Goal: Book appointment/travel/reservation

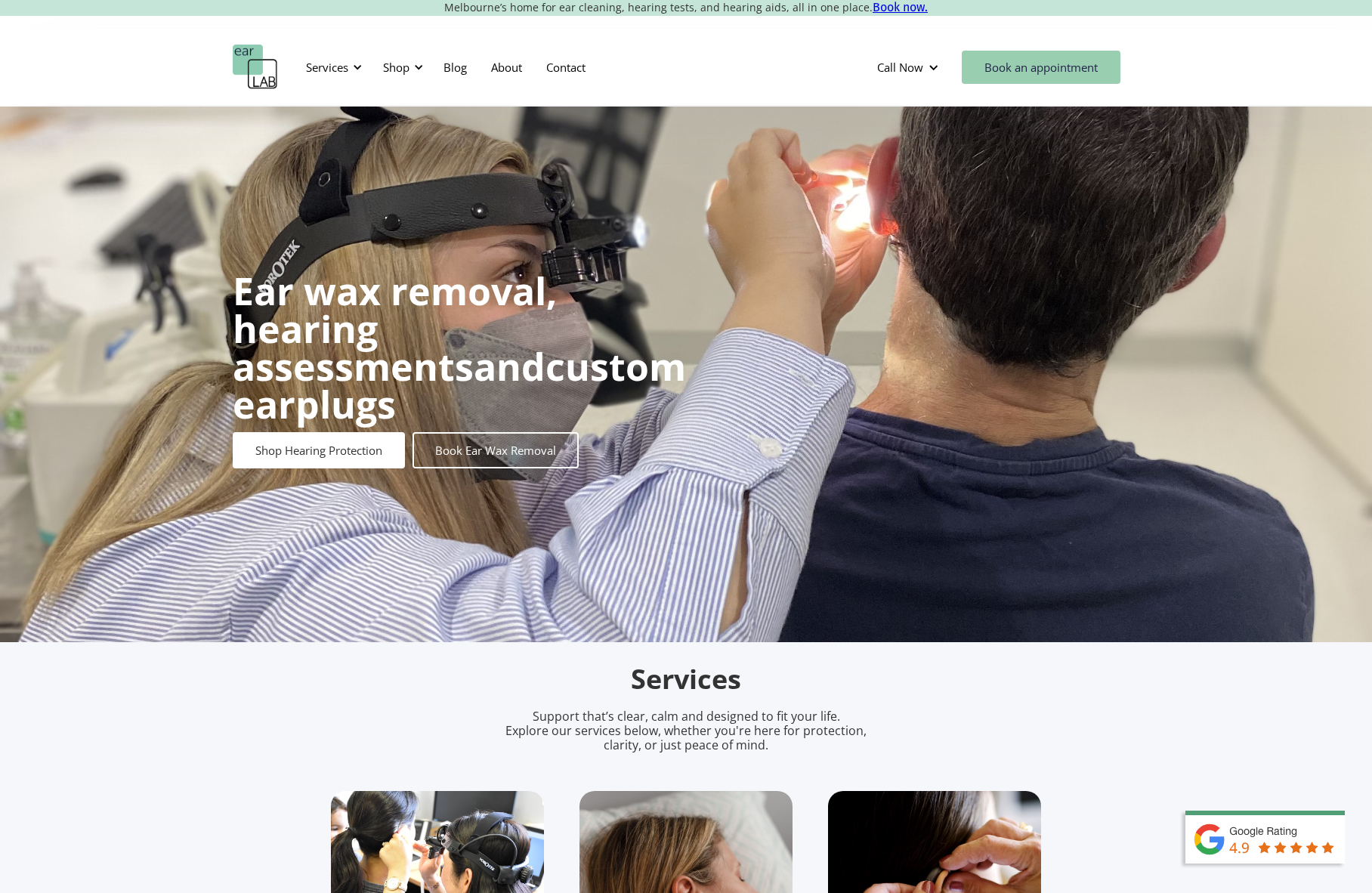
click at [1035, 65] on link "Book an appointment" at bounding box center [1042, 67] width 159 height 34
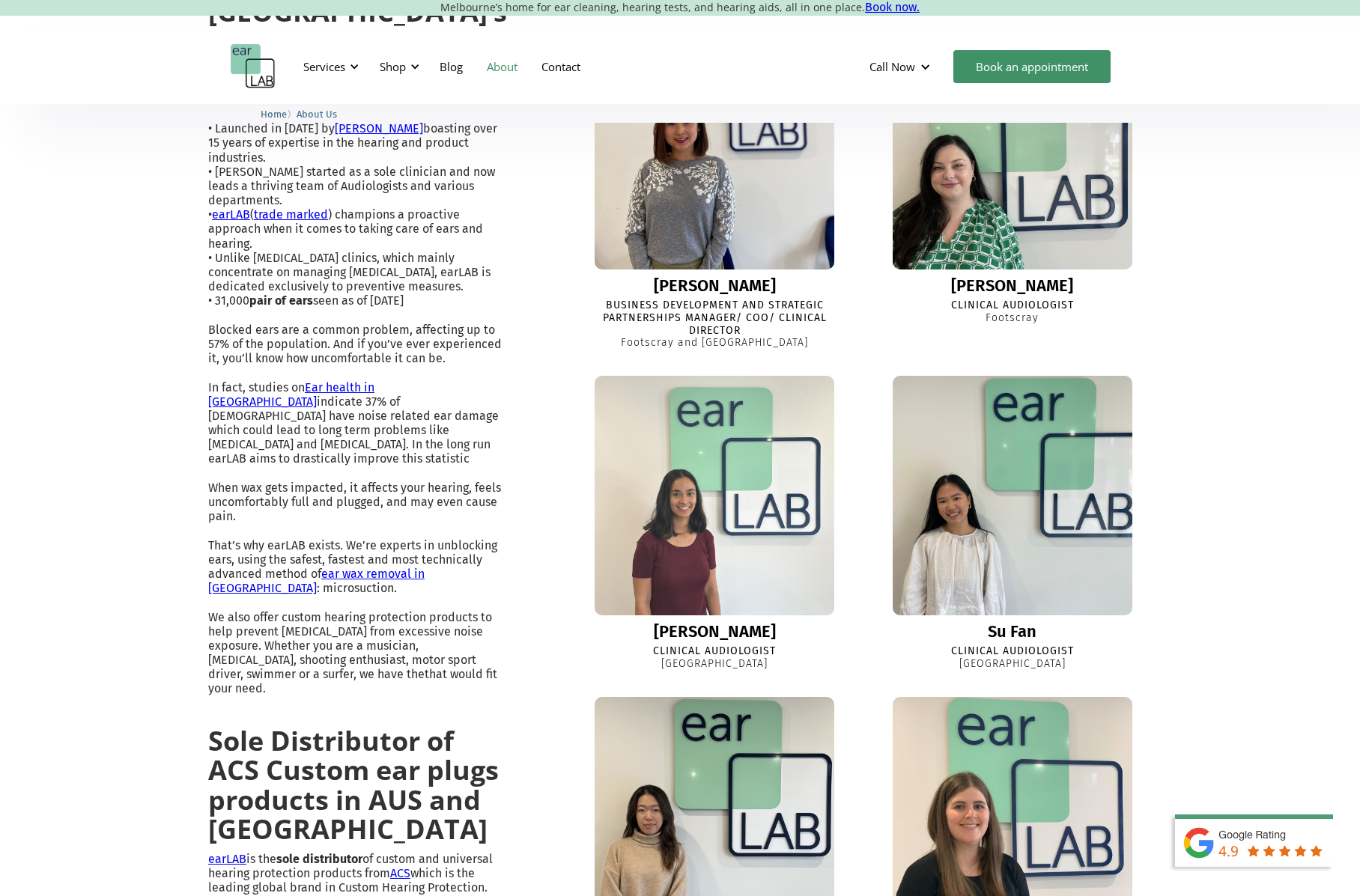
scroll to position [128, 0]
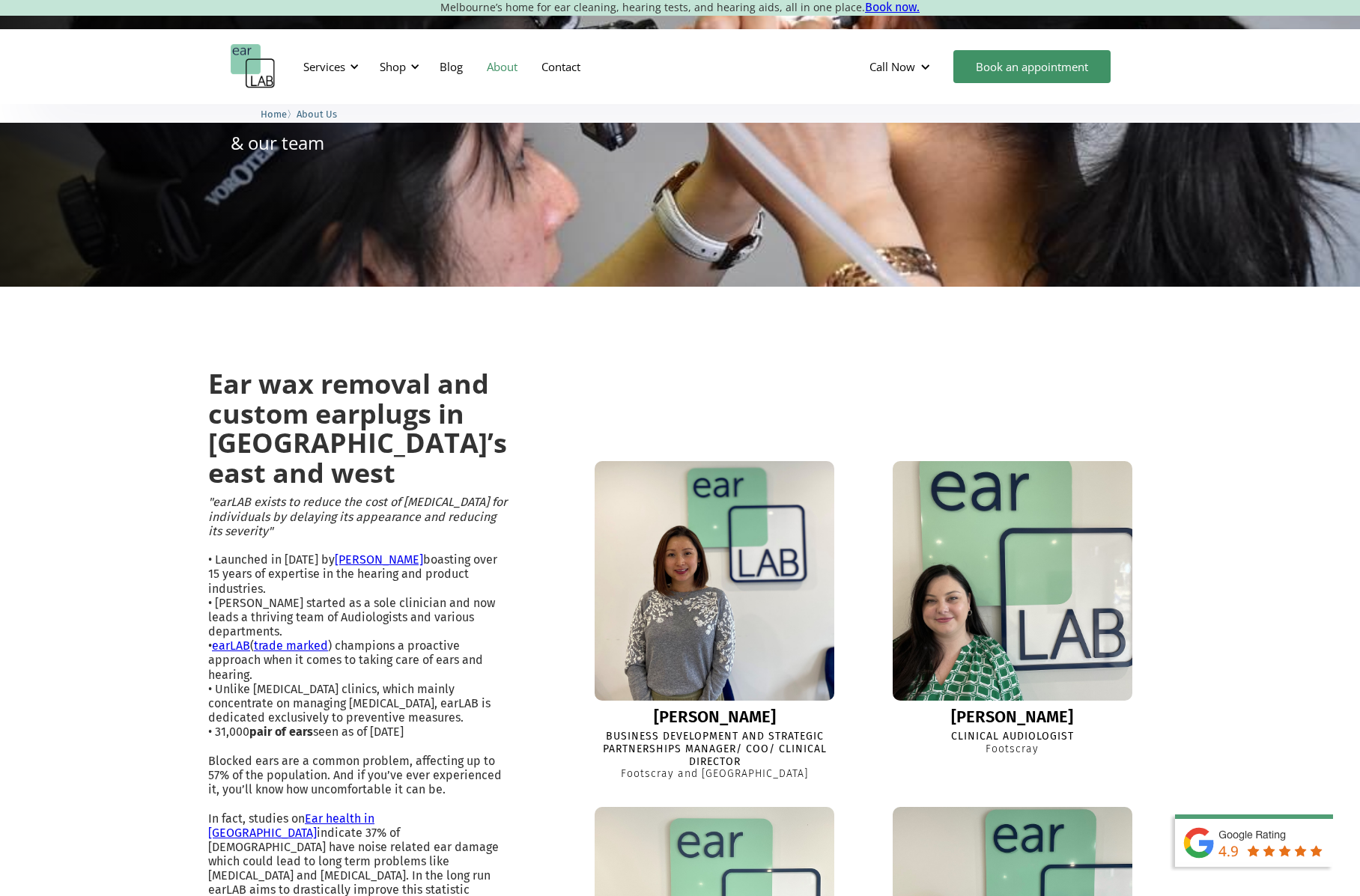
click at [983, 593] on img at bounding box center [1012, 581] width 264 height 264
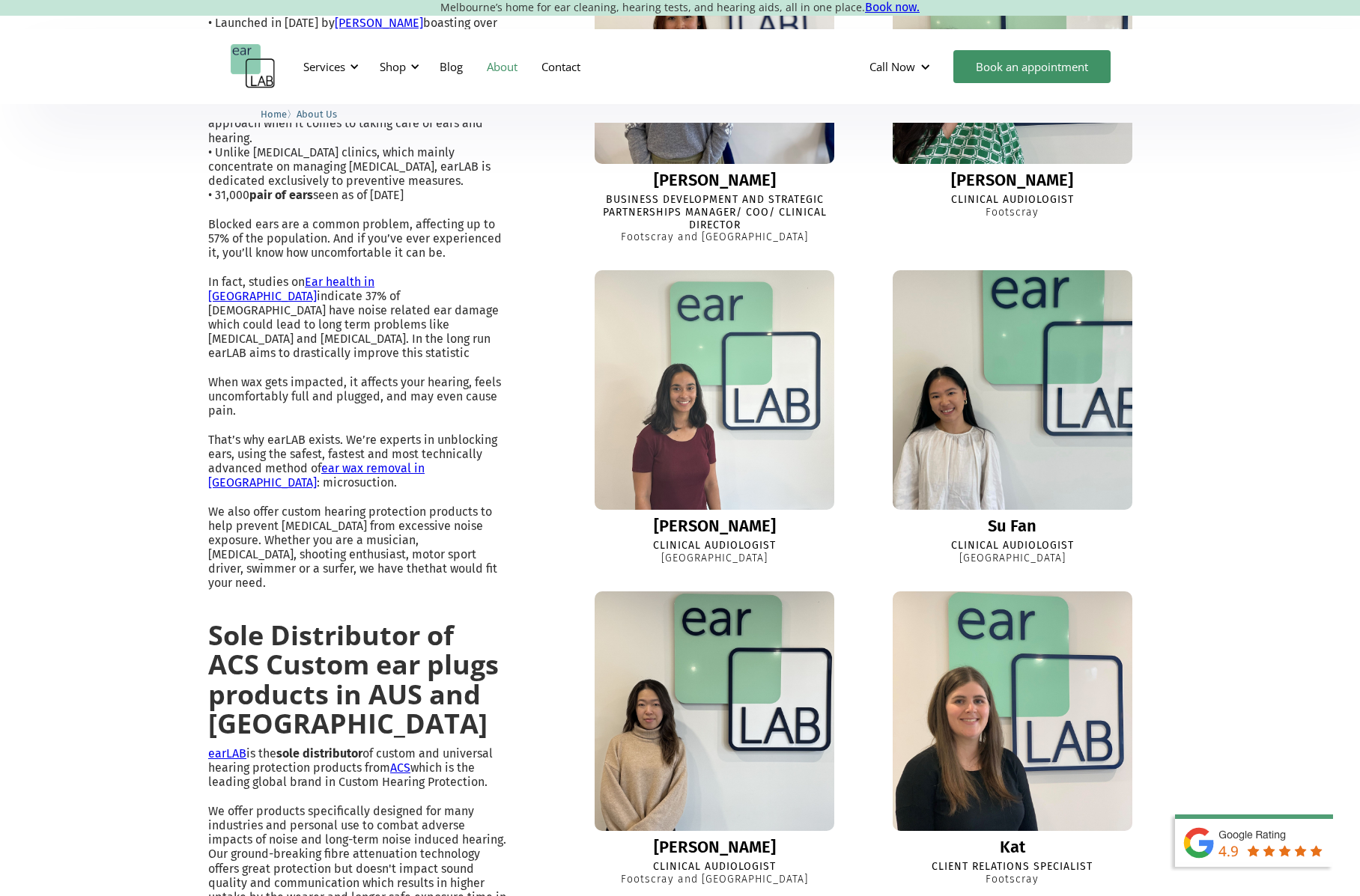
scroll to position [735, 0]
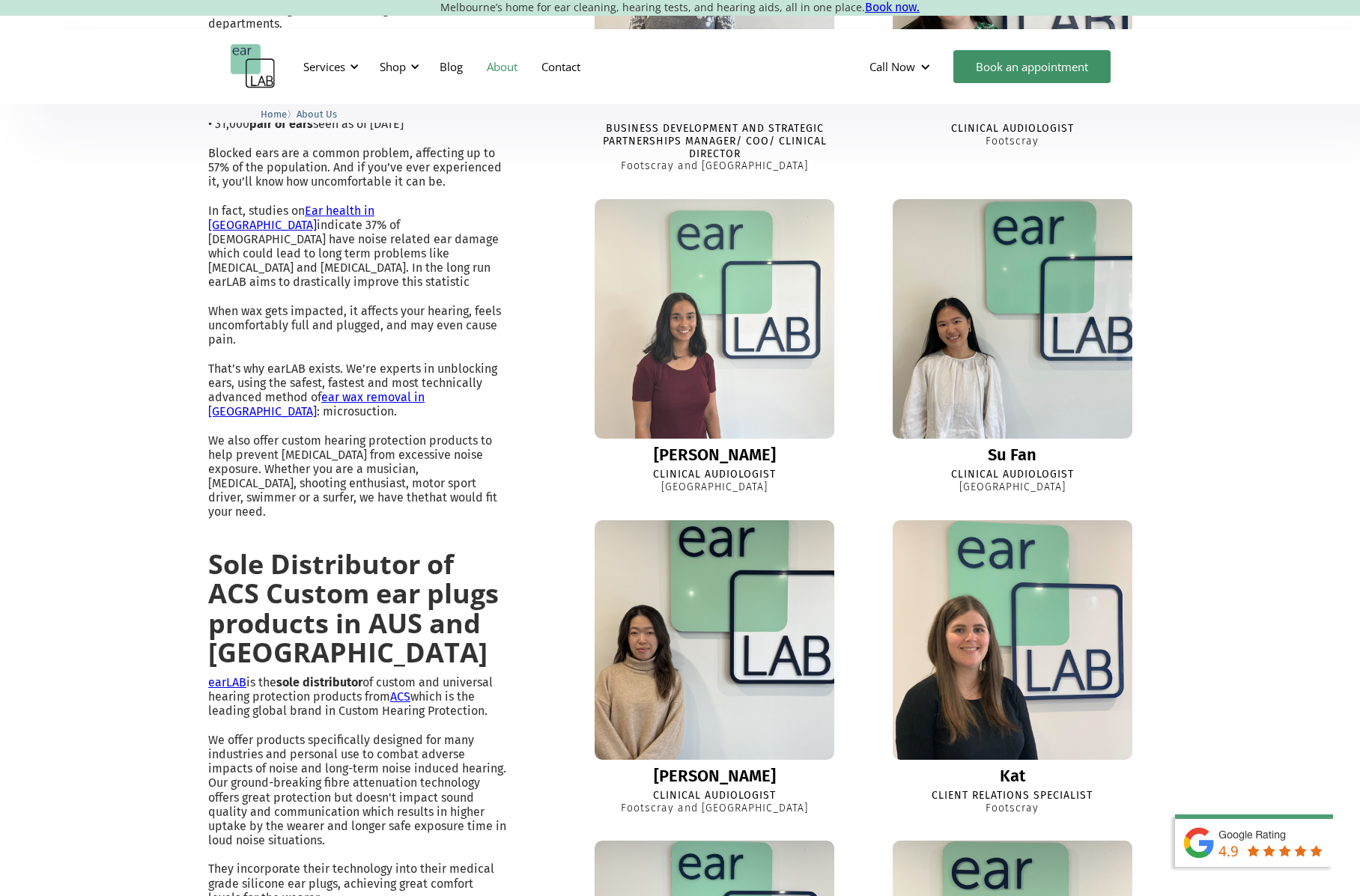
click at [690, 675] on img at bounding box center [714, 640] width 264 height 264
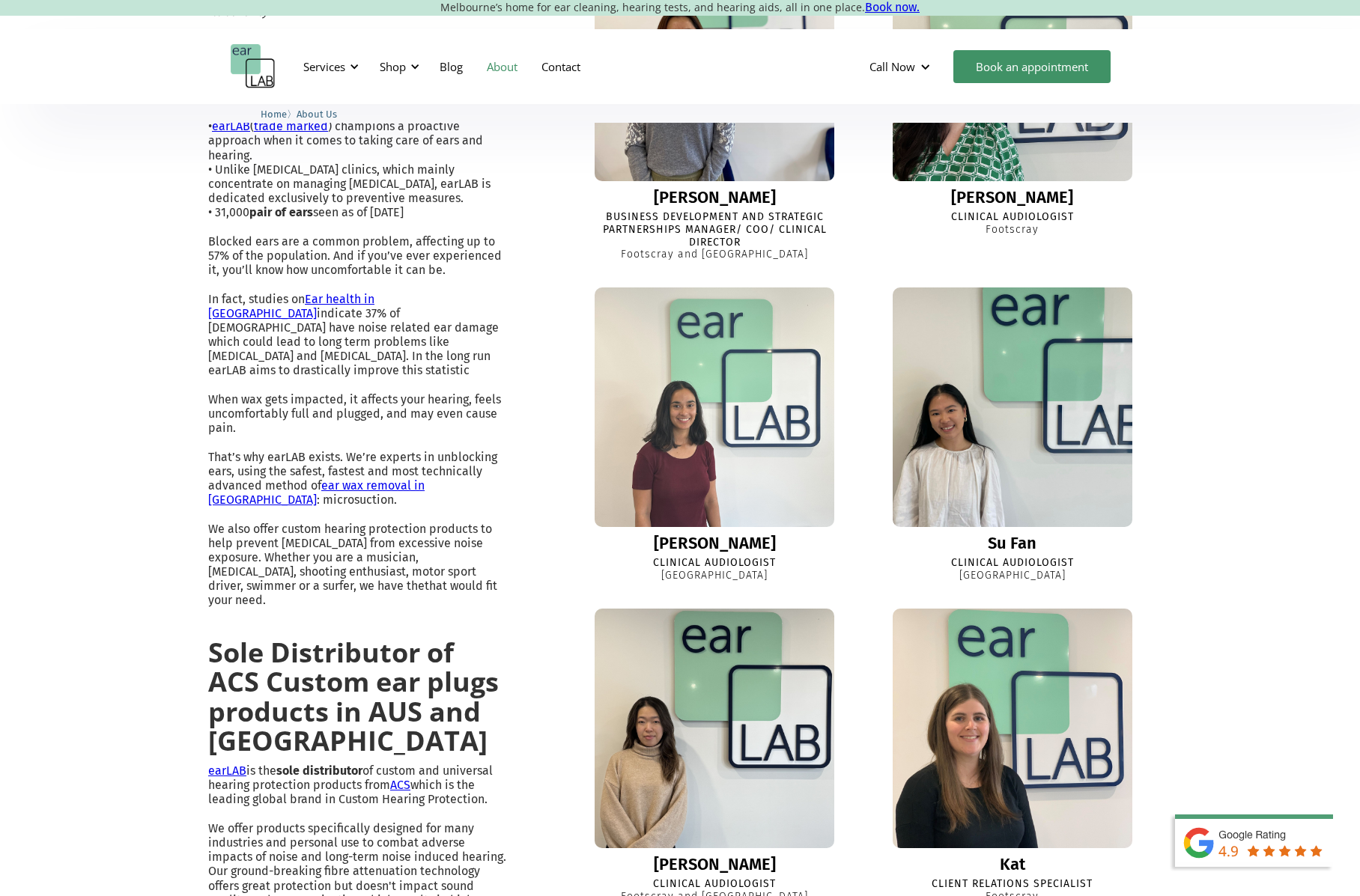
scroll to position [647, 0]
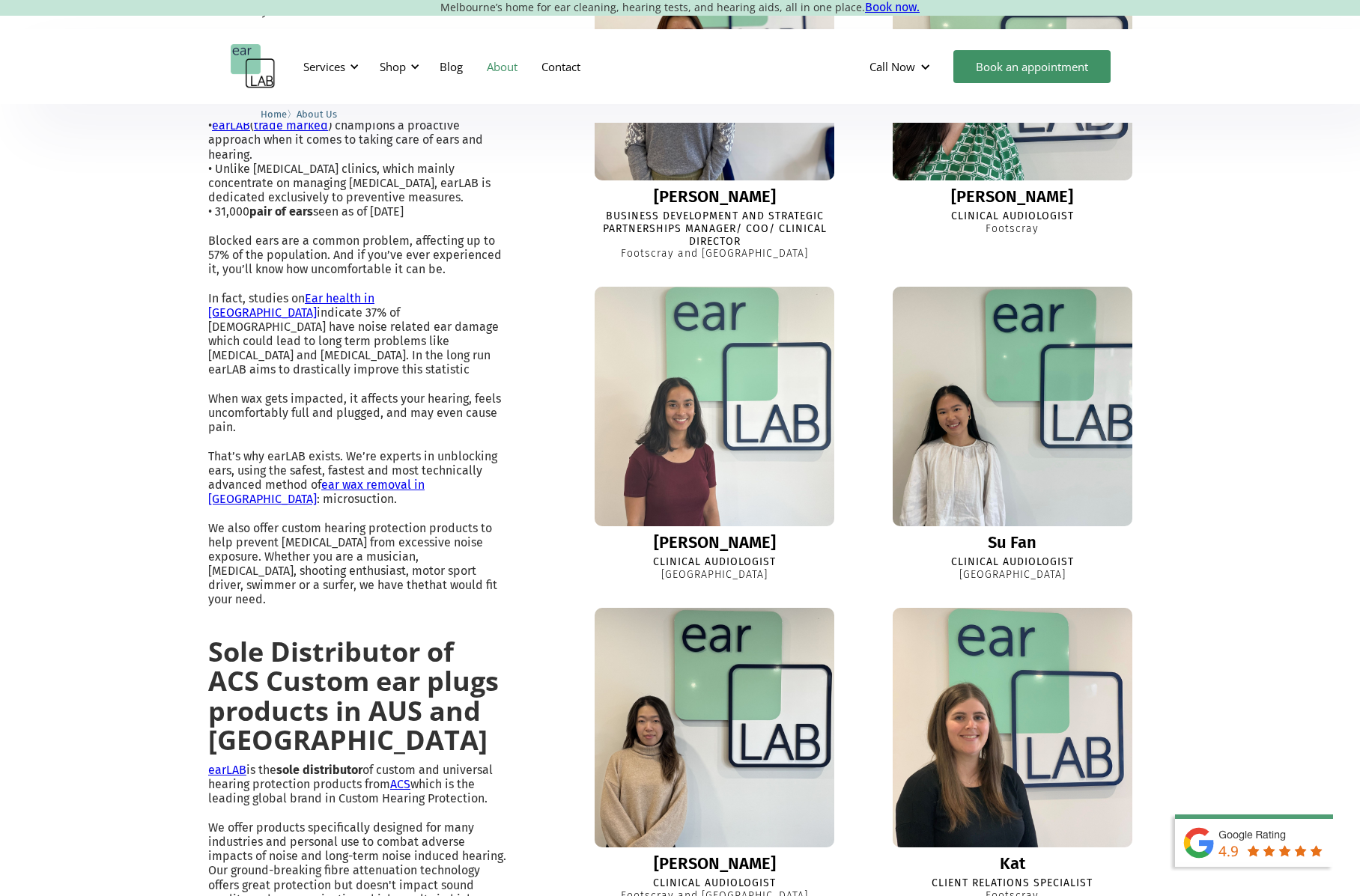
click at [716, 465] on img at bounding box center [714, 406] width 264 height 264
